Goal: Navigation & Orientation: Find specific page/section

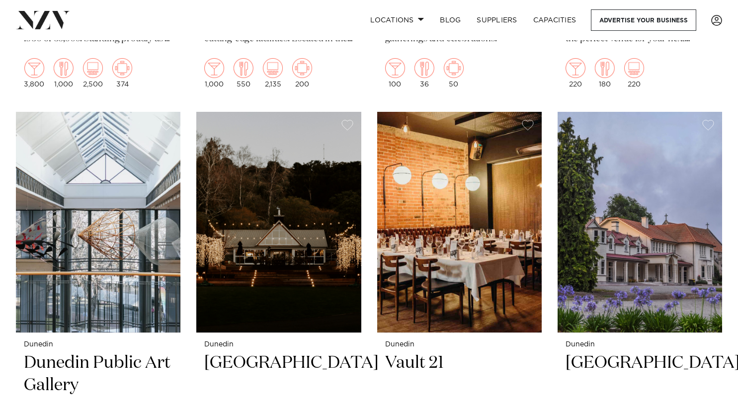
scroll to position [750, 0]
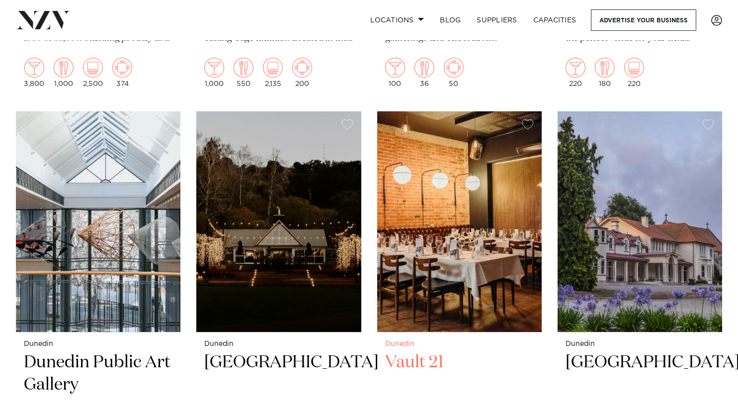
click at [438, 253] on img at bounding box center [459, 221] width 165 height 221
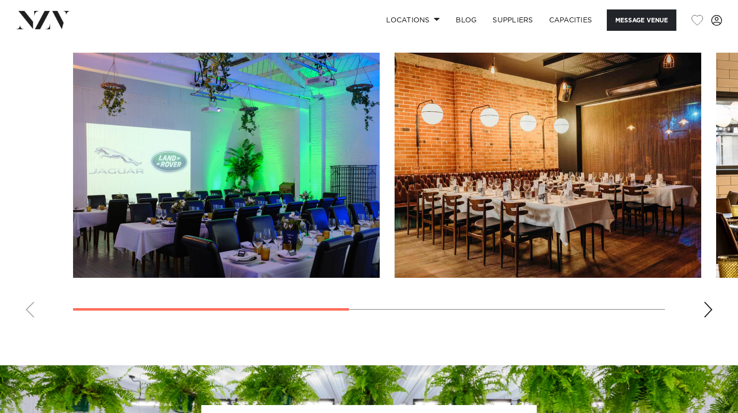
scroll to position [753, 0]
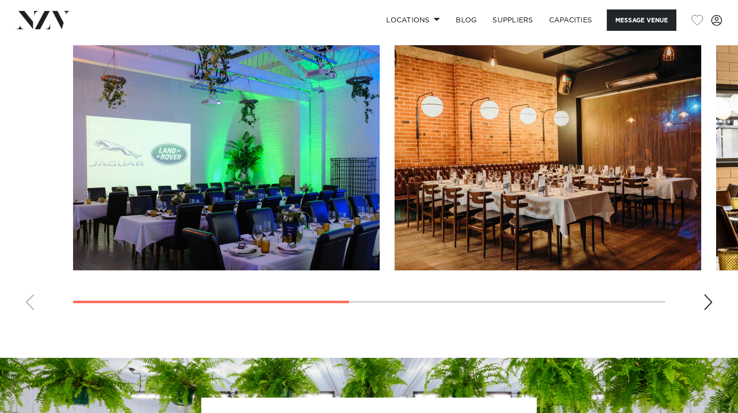
click at [703, 318] on swiper-container at bounding box center [369, 181] width 738 height 273
click at [709, 310] on div "Next slide" at bounding box center [709, 302] width 10 height 16
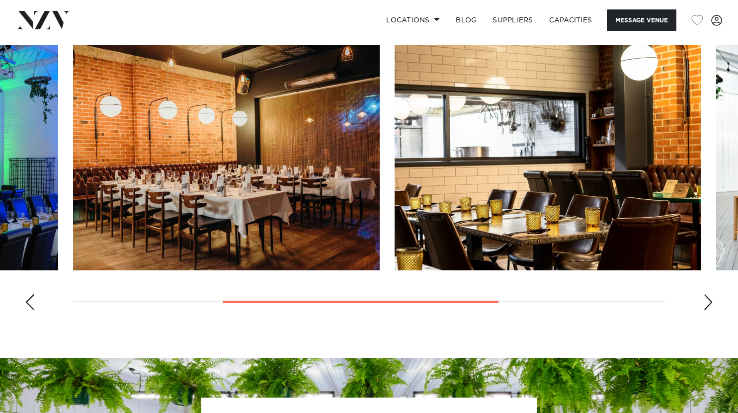
click at [709, 310] on div "Next slide" at bounding box center [709, 302] width 10 height 16
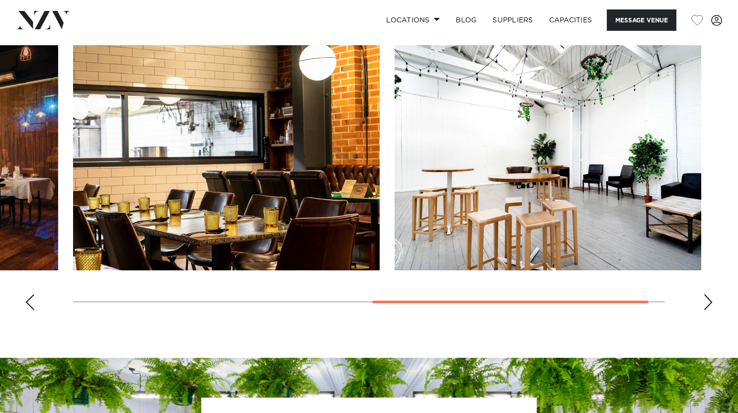
click at [709, 310] on div "Next slide" at bounding box center [709, 302] width 10 height 16
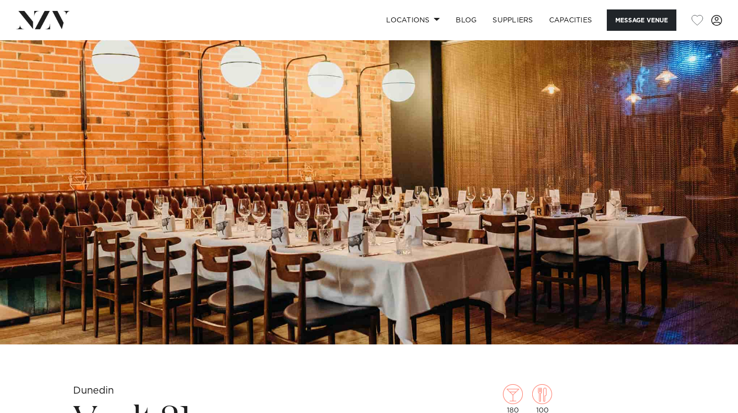
scroll to position [0, 0]
